Goal: Task Accomplishment & Management: Use online tool/utility

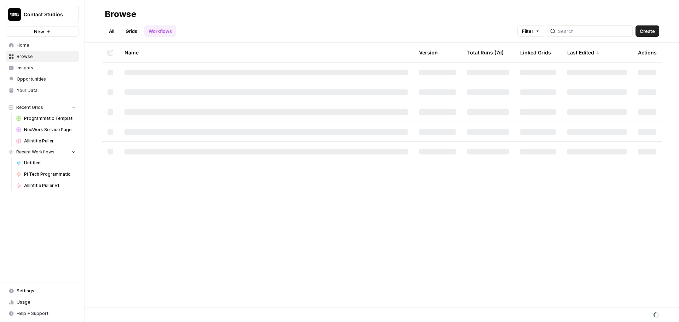
click at [134, 34] on link "Grids" at bounding box center [131, 30] width 20 height 11
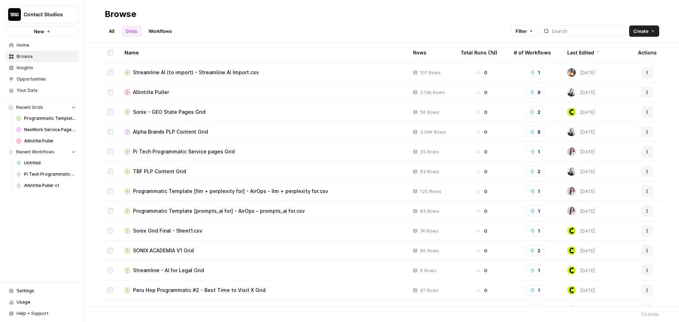
click at [212, 214] on span "Programmatic Template [prompts_ai for] - AirOps - prompts_ai for.csv" at bounding box center [219, 211] width 172 height 7
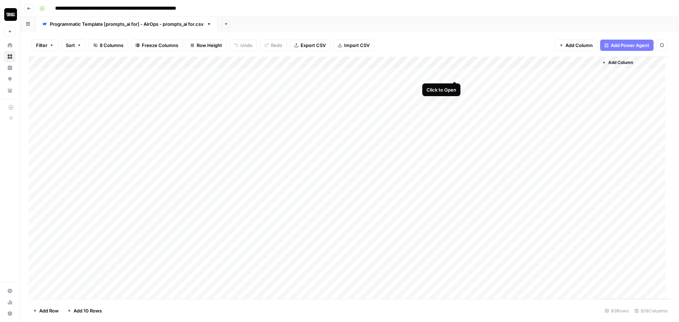
click at [456, 75] on div "Add Column" at bounding box center [350, 178] width 642 height 243
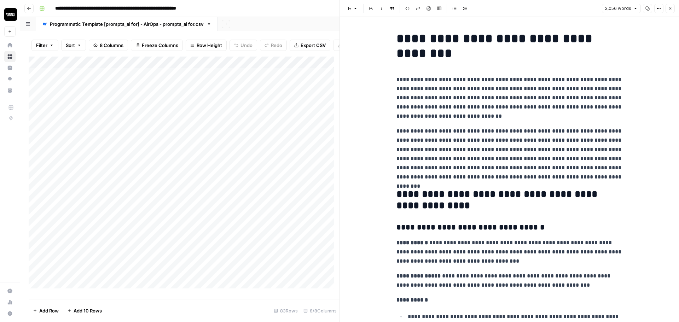
click at [28, 13] on button "Go back" at bounding box center [28, 8] width 9 height 9
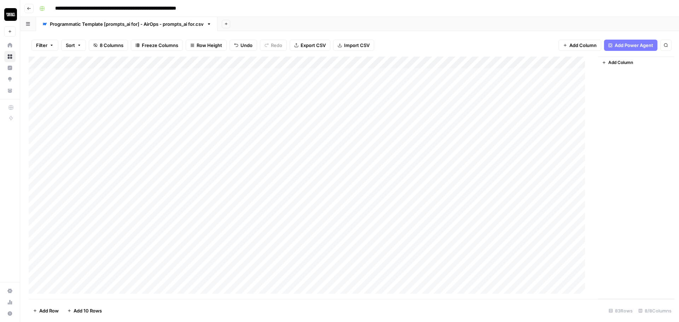
click at [28, 13] on button "Go back" at bounding box center [28, 8] width 9 height 9
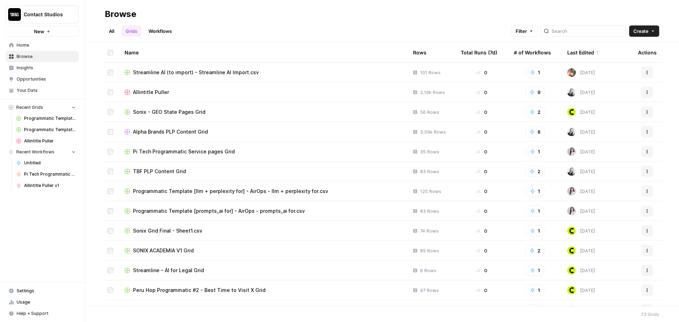
click at [221, 145] on td "Pi Tech Programmatic Service pages Grid" at bounding box center [263, 151] width 289 height 19
click at [226, 151] on span "Pi Tech Programmatic Service pages Grid" at bounding box center [184, 151] width 102 height 7
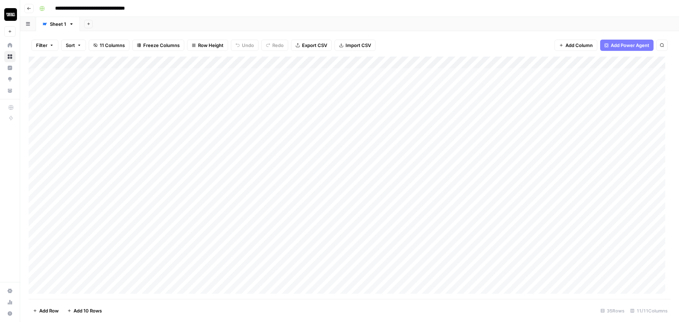
click at [556, 30] on div "Add Sheet" at bounding box center [379, 24] width 599 height 14
